Goal: Task Accomplishment & Management: Use online tool/utility

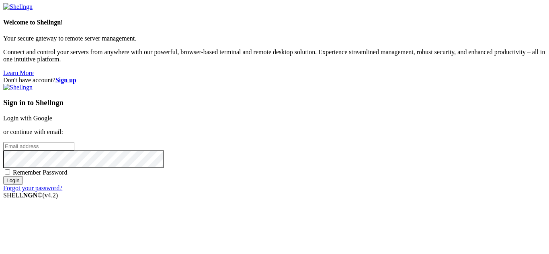
click at [52, 115] on link "Login with Google" at bounding box center [27, 118] width 49 height 7
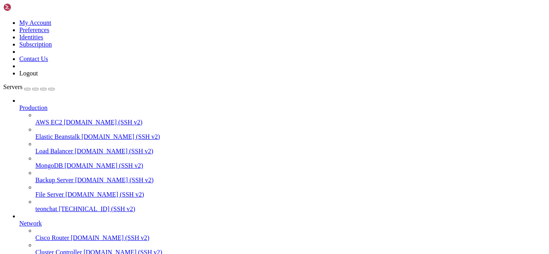
click at [59, 206] on span "[TECHNICAL_ID] (SSH v2)" at bounding box center [97, 209] width 76 height 7
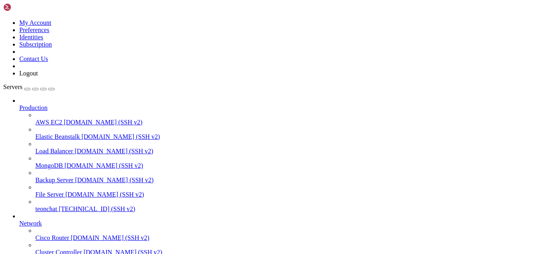
drag, startPoint x: 107, startPoint y: 645, endPoint x: 242, endPoint y: 650, distance: 135.6
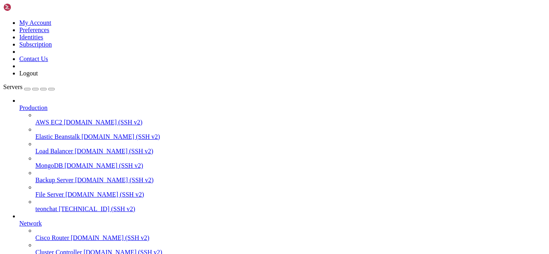
drag, startPoint x: 106, startPoint y: 650, endPoint x: 64, endPoint y: 644, distance: 42.3
drag, startPoint x: 92, startPoint y: 646, endPoint x: 23, endPoint y: 646, distance: 69.5
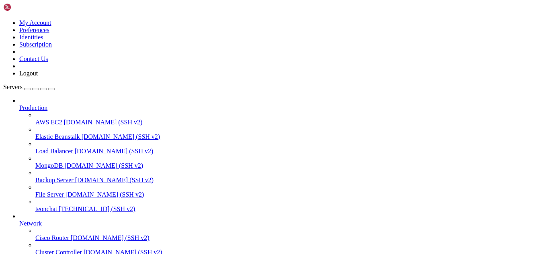
drag, startPoint x: 91, startPoint y: 606, endPoint x: 175, endPoint y: 640, distance: 90.3
drag, startPoint x: 85, startPoint y: 650, endPoint x: 232, endPoint y: 641, distance: 147.4
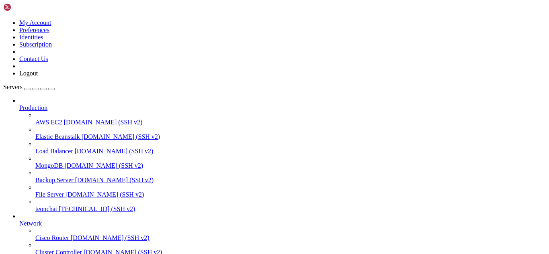
drag, startPoint x: 102, startPoint y: 645, endPoint x: 98, endPoint y: 650, distance: 6.3
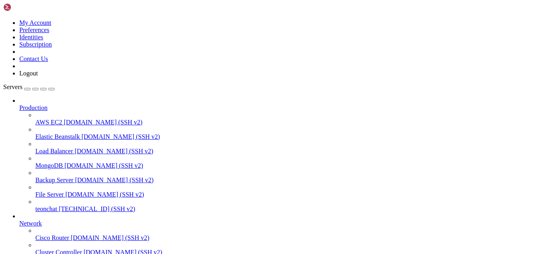
drag, startPoint x: 23, startPoint y: 533, endPoint x: 86, endPoint y: 641, distance: 124.5
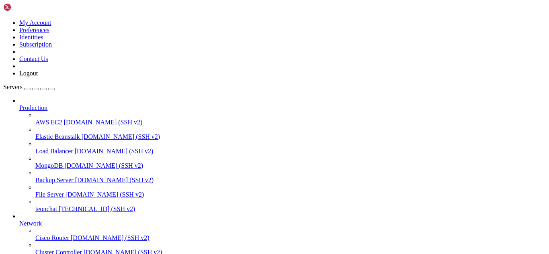
scroll to position [439, 0]
drag, startPoint x: 86, startPoint y: 646, endPoint x: 60, endPoint y: 642, distance: 26.9
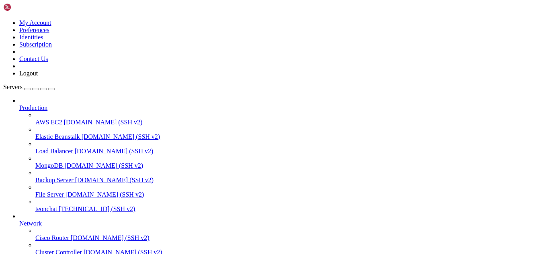
scroll to position [461, 0]
drag, startPoint x: 183, startPoint y: 684, endPoint x: 77, endPoint y: 648, distance: 112.0
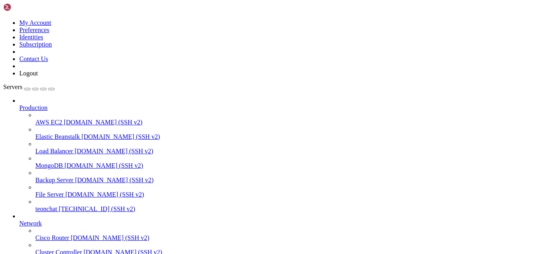
drag, startPoint x: 77, startPoint y: 646, endPoint x: 36, endPoint y: 646, distance: 41.0
drag, startPoint x: 142, startPoint y: 650, endPoint x: 98, endPoint y: 653, distance: 43.9
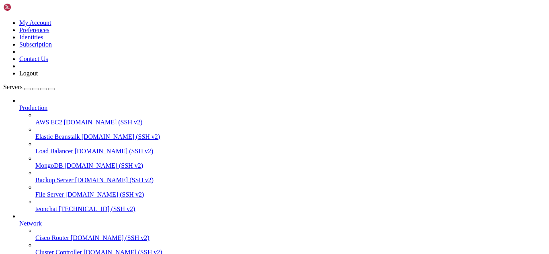
scroll to position [495, 0]
drag, startPoint x: 97, startPoint y: 649, endPoint x: 241, endPoint y: 630, distance: 144.7
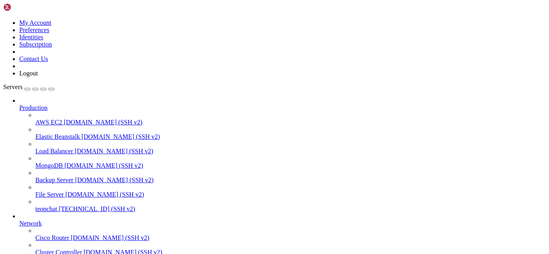
scroll to position [3225, 0]
drag, startPoint x: 91, startPoint y: 646, endPoint x: 78, endPoint y: 650, distance: 13.1
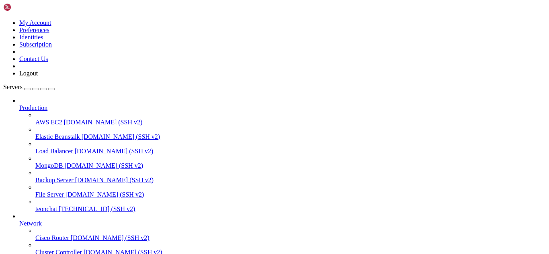
scroll to position [3416, 0]
drag, startPoint x: 98, startPoint y: 650, endPoint x: 331, endPoint y: 646, distance: 232.4
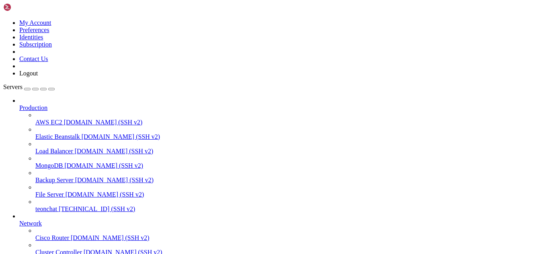
drag, startPoint x: 106, startPoint y: 649, endPoint x: 76, endPoint y: 646, distance: 30.3
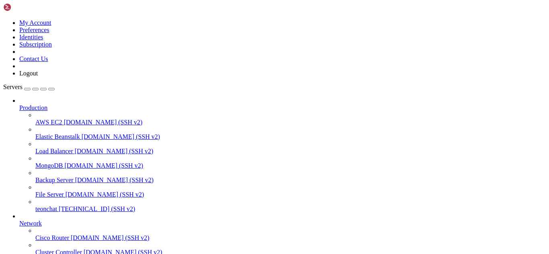
scroll to position [3439, 0]
drag, startPoint x: 78, startPoint y: 645, endPoint x: 281, endPoint y: 637, distance: 202.8
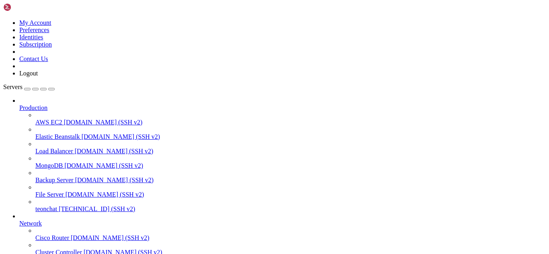
drag, startPoint x: 119, startPoint y: 648, endPoint x: 84, endPoint y: 648, distance: 35.4
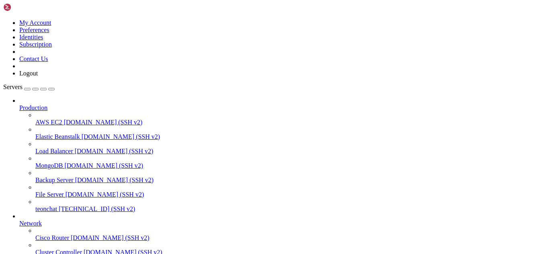
drag, startPoint x: 6, startPoint y: 546, endPoint x: 286, endPoint y: 641, distance: 295.4
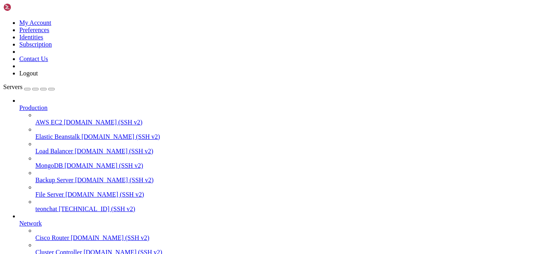
type input "/root/meuapp"
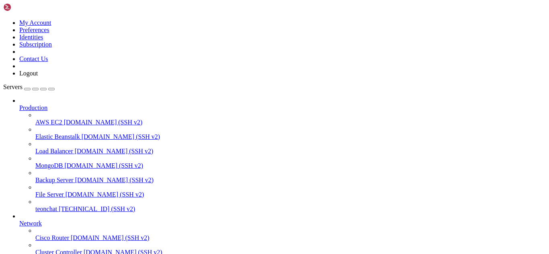
scroll to position [43, 0]
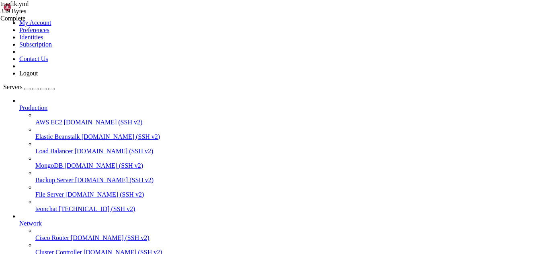
drag, startPoint x: 110, startPoint y: 662, endPoint x: 241, endPoint y: 660, distance: 131.1
drag, startPoint x: 113, startPoint y: 663, endPoint x: 264, endPoint y: 658, distance: 150.8
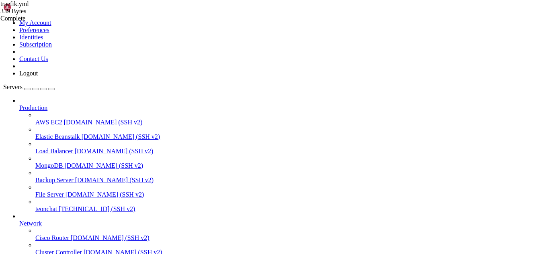
drag, startPoint x: 6, startPoint y: 644, endPoint x: 89, endPoint y: 652, distance: 83.6
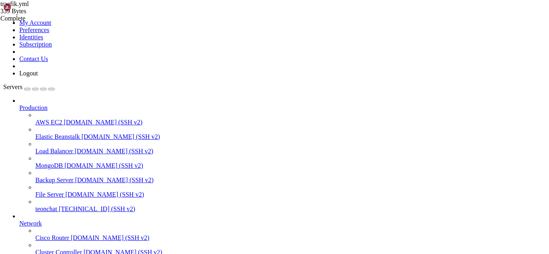
drag, startPoint x: 90, startPoint y: 662, endPoint x: 265, endPoint y: 660, distance: 174.9
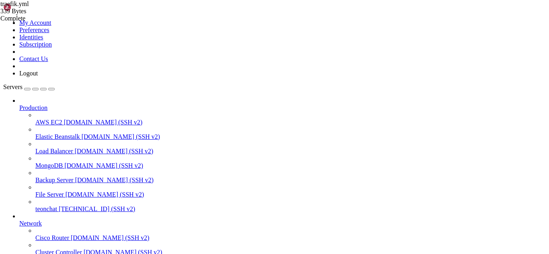
drag, startPoint x: 132, startPoint y: 662, endPoint x: 355, endPoint y: 654, distance: 223.2
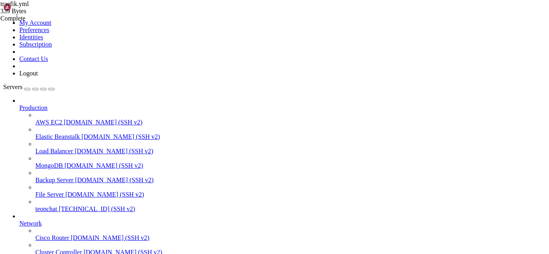
drag, startPoint x: 129, startPoint y: 664, endPoint x: 67, endPoint y: 656, distance: 62.4
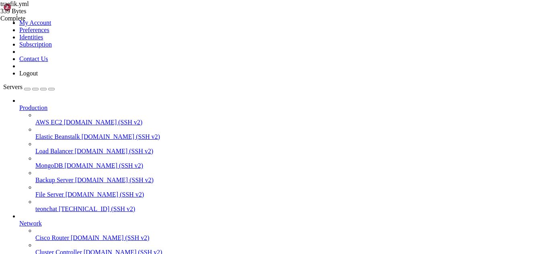
drag, startPoint x: 9, startPoint y: 638, endPoint x: 152, endPoint y: 638, distance: 143.1
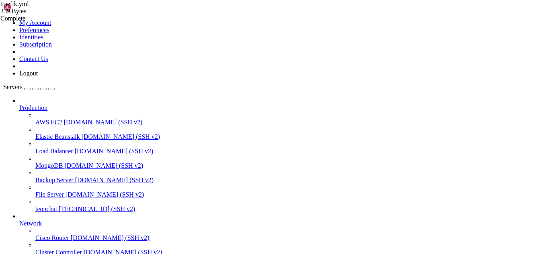
drag, startPoint x: 110, startPoint y: 660, endPoint x: 238, endPoint y: 658, distance: 128.3
drag, startPoint x: 78, startPoint y: 576, endPoint x: 115, endPoint y: 576, distance: 37.8
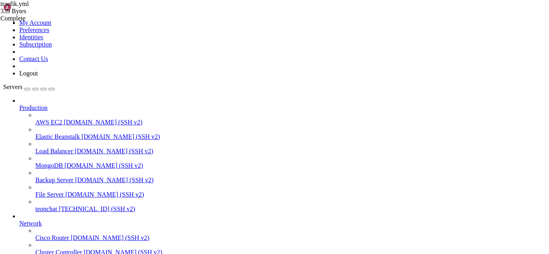
drag, startPoint x: 76, startPoint y: 577, endPoint x: 236, endPoint y: 577, distance: 160.4
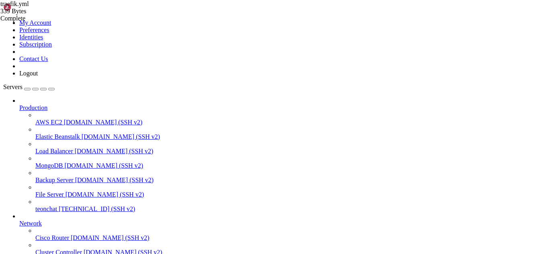
drag, startPoint x: 124, startPoint y: 660, endPoint x: 281, endPoint y: 647, distance: 157.8
drag, startPoint x: 76, startPoint y: 537, endPoint x: 387, endPoint y: 536, distance: 310.3
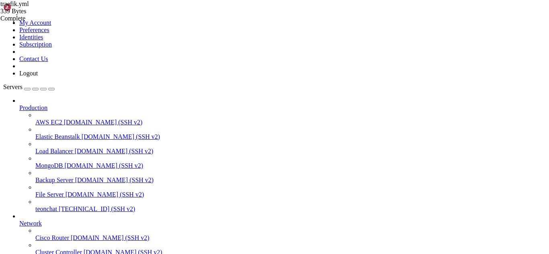
scroll to position [3849, 0]
drag, startPoint x: 99, startPoint y: 660, endPoint x: 409, endPoint y: 659, distance: 310.3
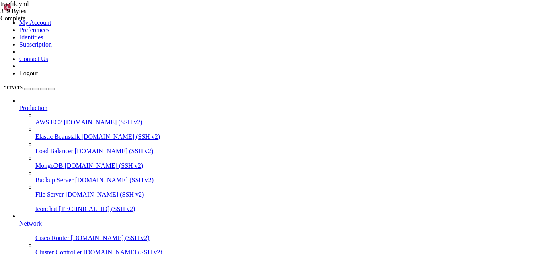
drag, startPoint x: 92, startPoint y: 661, endPoint x: 202, endPoint y: 661, distance: 110.5
drag, startPoint x: 6, startPoint y: 649, endPoint x: 192, endPoint y: 648, distance: 185.3
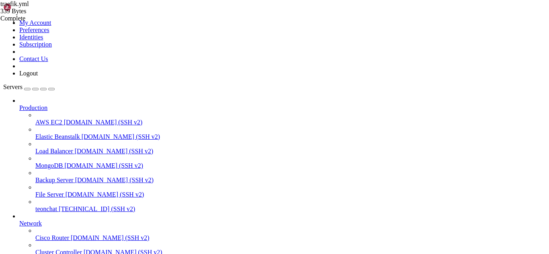
drag, startPoint x: 76, startPoint y: 655, endPoint x: 174, endPoint y: 652, distance: 98.1
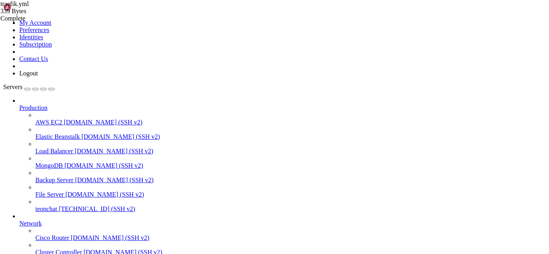
scroll to position [3877, 0]
drag, startPoint x: 109, startPoint y: 664, endPoint x: 374, endPoint y: 657, distance: 265.0
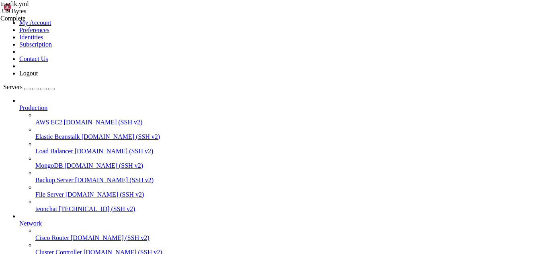
drag, startPoint x: 76, startPoint y: 650, endPoint x: 174, endPoint y: 648, distance: 98.1
drag, startPoint x: 43, startPoint y: 593, endPoint x: 7, endPoint y: 593, distance: 36.2
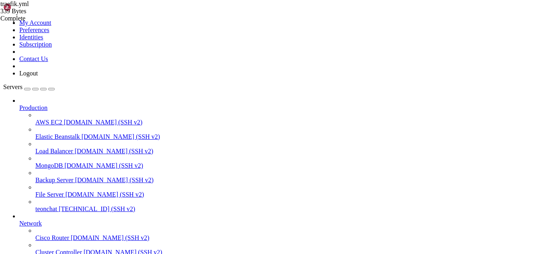
scroll to position [3900, 0]
drag, startPoint x: 96, startPoint y: 664, endPoint x: 225, endPoint y: 662, distance: 129.1
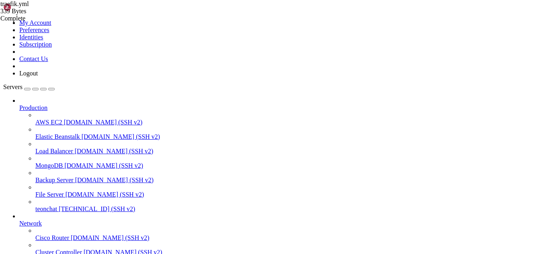
drag, startPoint x: 102, startPoint y: 660, endPoint x: 90, endPoint y: 667, distance: 14.2
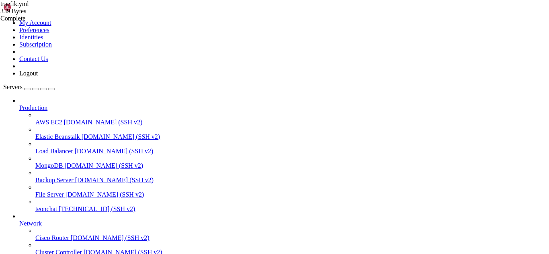
drag, startPoint x: 6, startPoint y: 511, endPoint x: 203, endPoint y: 657, distance: 244.5
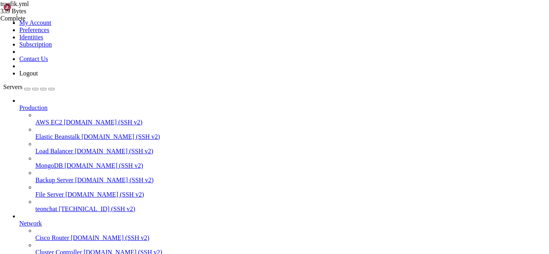
drag, startPoint x: 98, startPoint y: 662, endPoint x: 82, endPoint y: 660, distance: 17.0
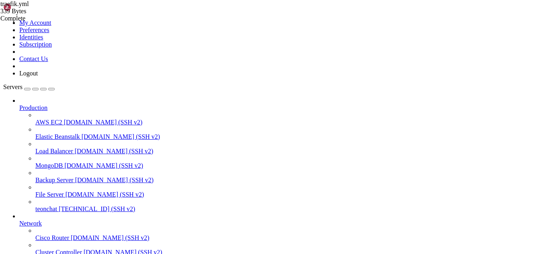
drag, startPoint x: 58, startPoint y: 636, endPoint x: 6, endPoint y: 596, distance: 65.4
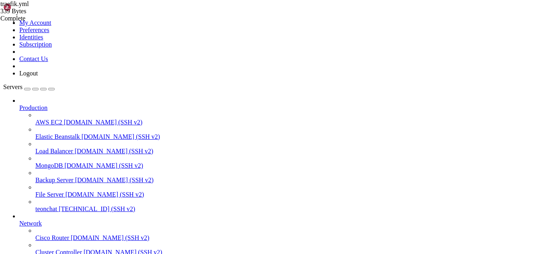
scroll to position [4114, 0]
drag, startPoint x: 53, startPoint y: 648, endPoint x: 6, endPoint y: 470, distance: 184.7
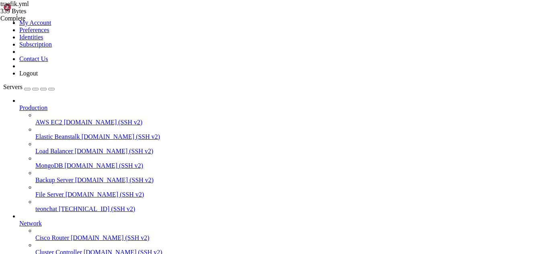
drag, startPoint x: 6, startPoint y: 531, endPoint x: 58, endPoint y: 651, distance: 131.1
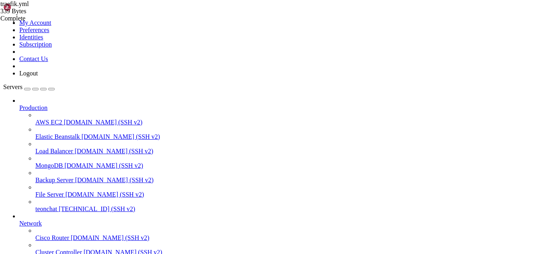
drag, startPoint x: 42, startPoint y: 486, endPoint x: 28, endPoint y: 566, distance: 81.7
drag, startPoint x: 101, startPoint y: 661, endPoint x: 64, endPoint y: 633, distance: 47.1
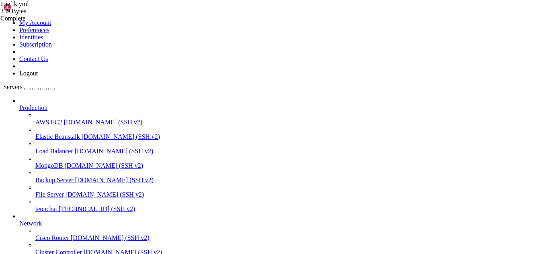
scroll to position [6753, 0]
drag, startPoint x: 91, startPoint y: 662, endPoint x: 64, endPoint y: 664, distance: 27.0
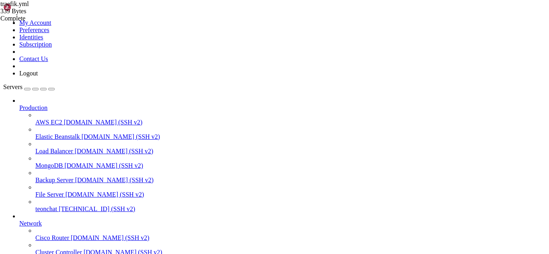
scroll to position [9646, 0]
drag, startPoint x: 95, startPoint y: 659, endPoint x: 173, endPoint y: 668, distance: 78.8
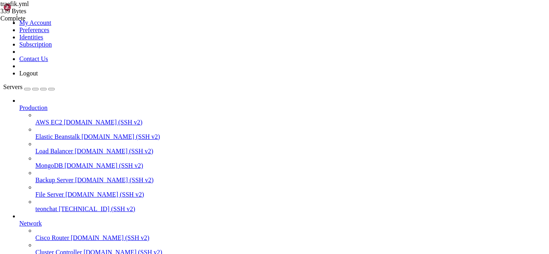
scroll to position [9657, 0]
drag, startPoint x: 94, startPoint y: 662, endPoint x: 241, endPoint y: 656, distance: 147.2
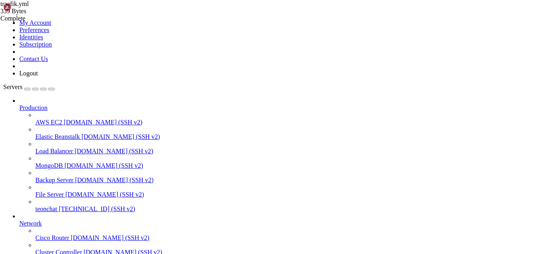
drag, startPoint x: 93, startPoint y: 658, endPoint x: 79, endPoint y: 662, distance: 14.4
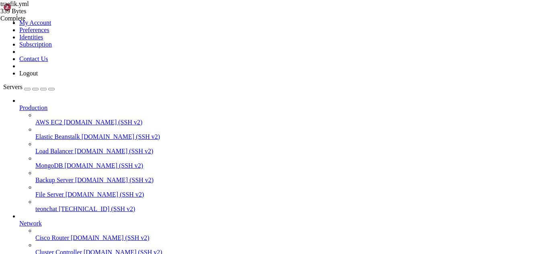
drag, startPoint x: 92, startPoint y: 661, endPoint x: 86, endPoint y: 663, distance: 6.4
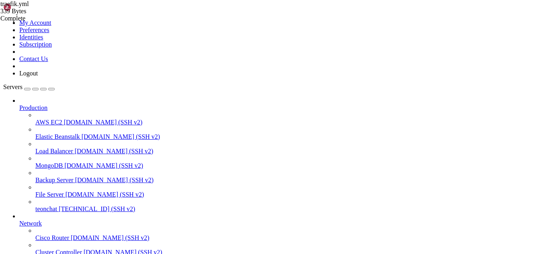
drag, startPoint x: 7, startPoint y: 536, endPoint x: 109, endPoint y: 650, distance: 152.9
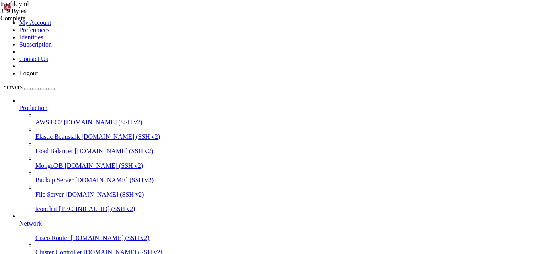
drag, startPoint x: 5, startPoint y: 504, endPoint x: 243, endPoint y: 650, distance: 279.1
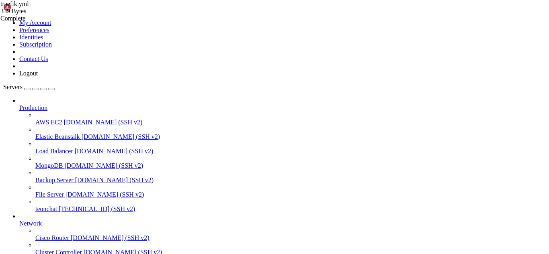
drag, startPoint x: 8, startPoint y: 536, endPoint x: 152, endPoint y: 543, distance: 144.1
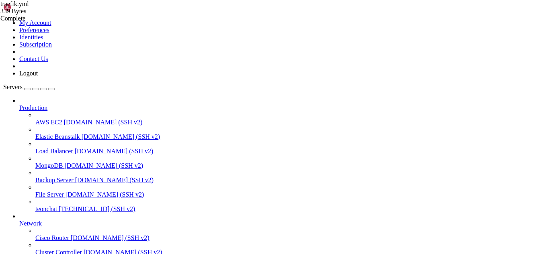
drag, startPoint x: 6, startPoint y: 534, endPoint x: 175, endPoint y: 536, distance: 169.2
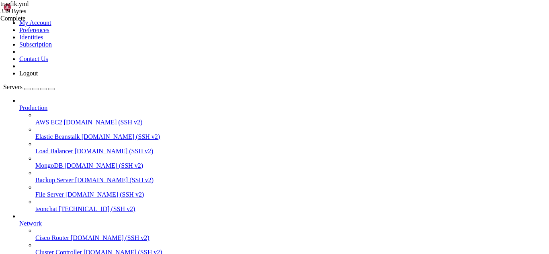
drag, startPoint x: 7, startPoint y: 537, endPoint x: 427, endPoint y: 541, distance: 420.1
drag, startPoint x: 6, startPoint y: 570, endPoint x: 425, endPoint y: 576, distance: 418.9
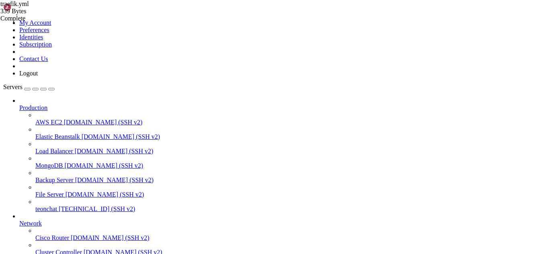
scroll to position [10130, 0]
